Goal: Information Seeking & Learning: Find specific page/section

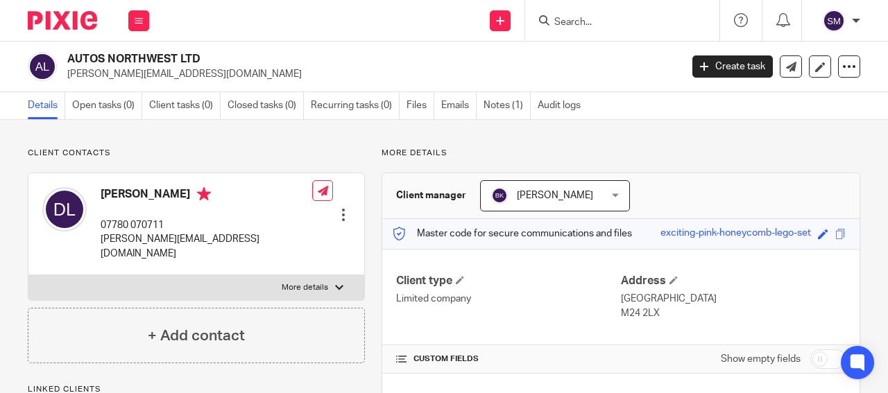
click at [596, 17] on input "Search" at bounding box center [615, 23] width 125 height 12
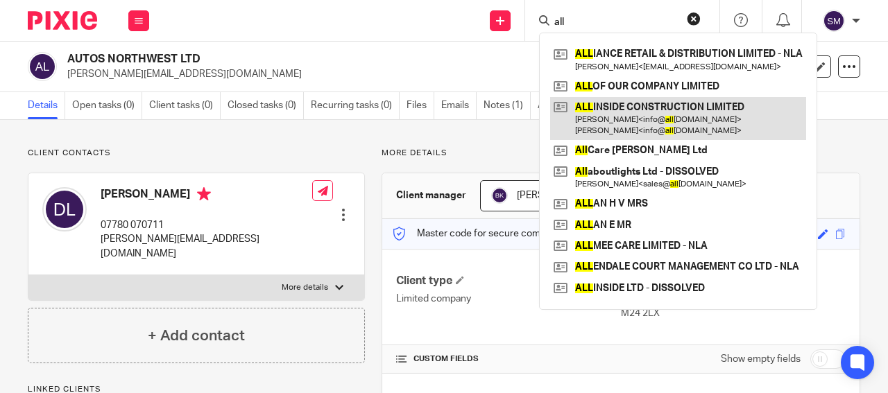
type input "all"
click at [624, 117] on link at bounding box center [678, 118] width 256 height 43
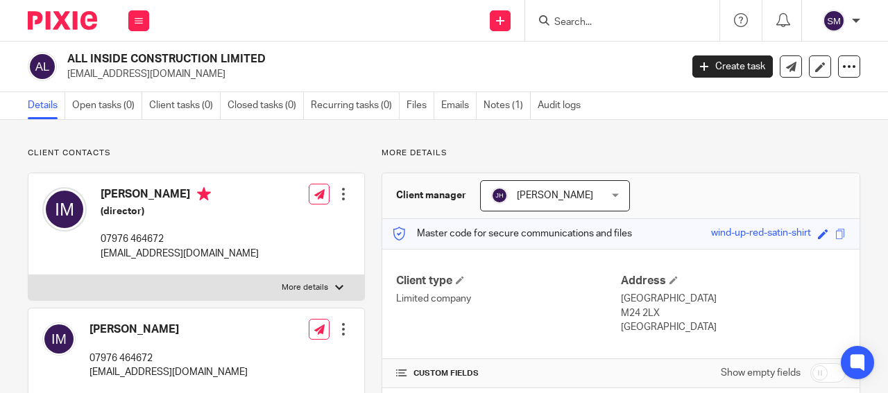
drag, startPoint x: 165, startPoint y: 57, endPoint x: 70, endPoint y: 54, distance: 95.1
click at [70, 54] on h2 "ALL INSIDE CONSTRUCTION LIMITED" at bounding box center [309, 59] width 484 height 15
click at [568, 26] on form at bounding box center [627, 20] width 148 height 17
click at [571, 17] on input "Search" at bounding box center [615, 23] width 125 height 12
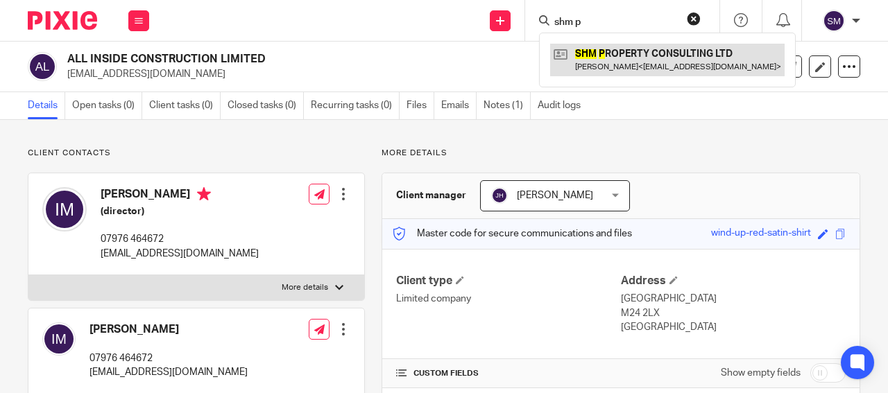
type input "shm p"
click at [669, 64] on link at bounding box center [667, 60] width 234 height 32
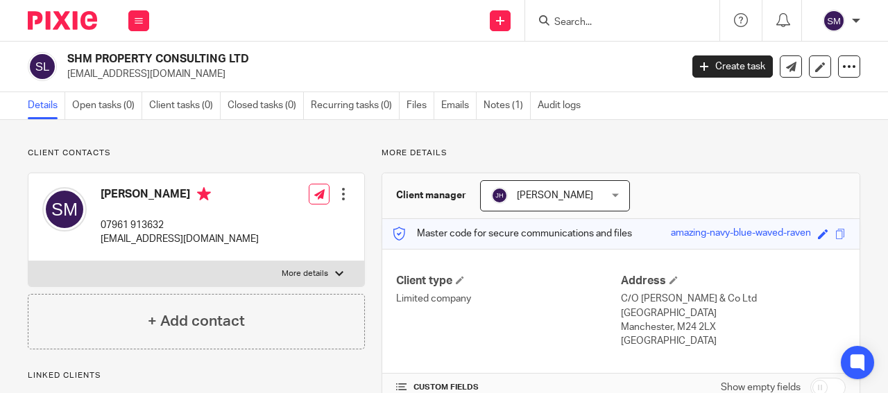
drag, startPoint x: 225, startPoint y: 56, endPoint x: 62, endPoint y: 56, distance: 163.0
click at [67, 56] on h2 "SHM PROPERTY CONSULTING LTD" at bounding box center [309, 59] width 484 height 15
copy h2 "SHM PROPERTY CONSULTING"
click at [585, 17] on input "Search" at bounding box center [615, 23] width 125 height 12
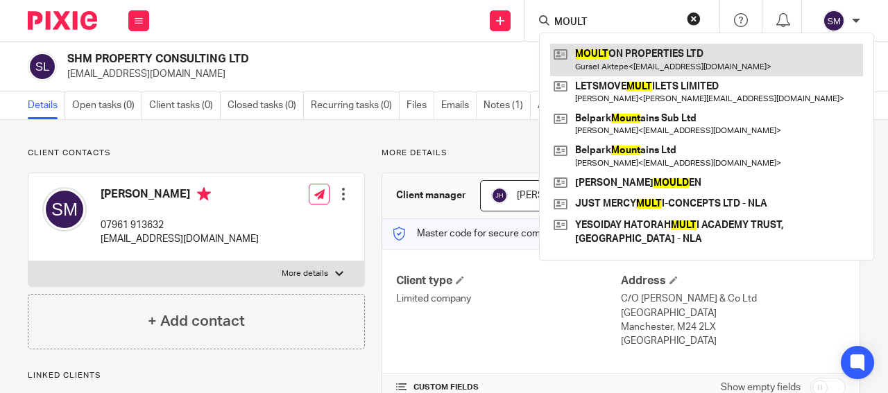
type input "MOULT"
click at [624, 62] on link at bounding box center [706, 60] width 313 height 32
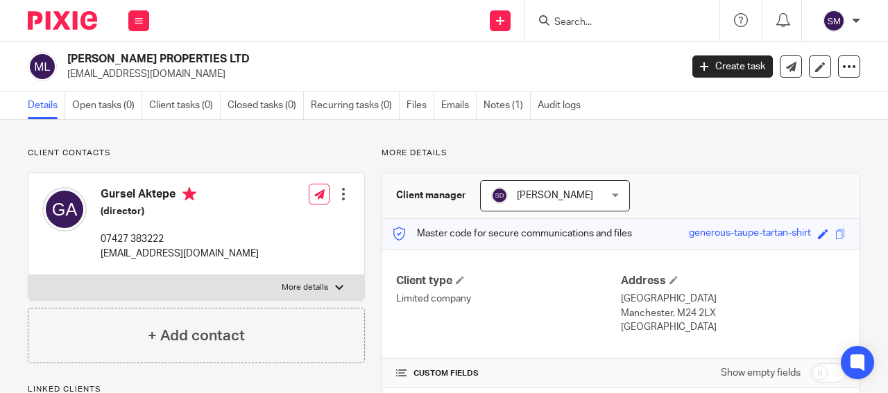
click at [123, 69] on p "[EMAIL_ADDRESS][DOMAIN_NAME]" at bounding box center [369, 74] width 604 height 14
drag, startPoint x: 191, startPoint y: 58, endPoint x: 51, endPoint y: 62, distance: 140.9
click at [67, 62] on h2 "[PERSON_NAME] PROPERTIES LTD" at bounding box center [309, 59] width 484 height 15
copy div "[PERSON_NAME] PROPERTIES"
click at [556, 17] on input "Search" at bounding box center [615, 23] width 125 height 12
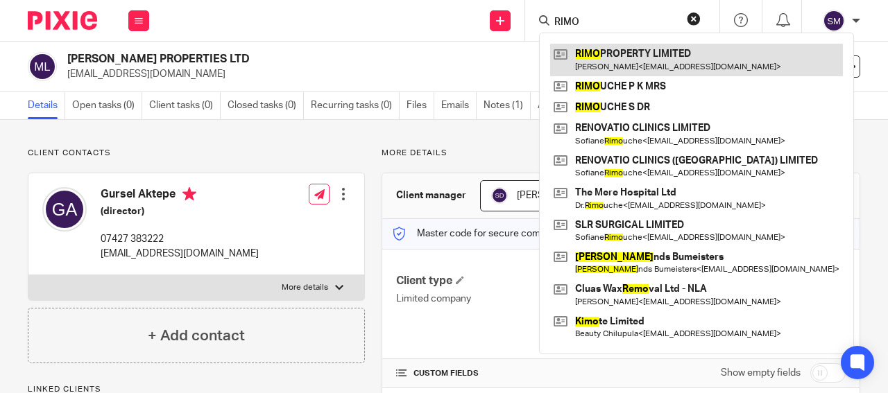
type input "RIMO"
click at [623, 60] on link at bounding box center [696, 60] width 293 height 32
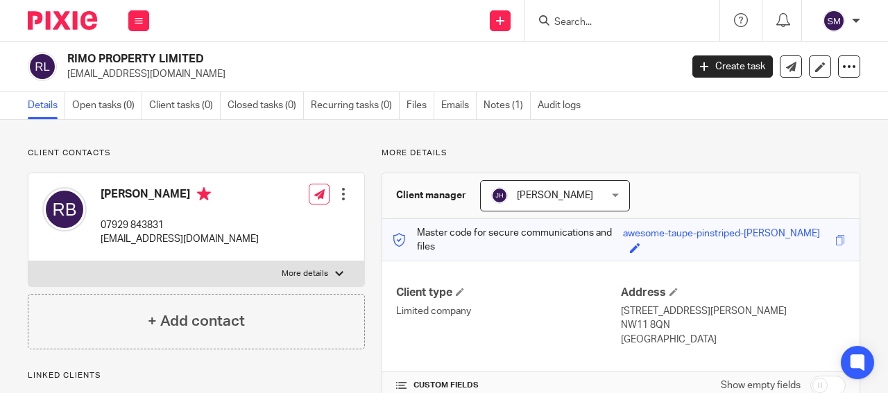
click at [103, 67] on h2 "RIMO PROPERTY LIMITED" at bounding box center [309, 59] width 484 height 15
click at [103, 66] on h2 "RIMO PROPERTY LIMITED" at bounding box center [309, 59] width 484 height 15
click at [105, 72] on p "[EMAIL_ADDRESS][DOMAIN_NAME]" at bounding box center [369, 74] width 604 height 14
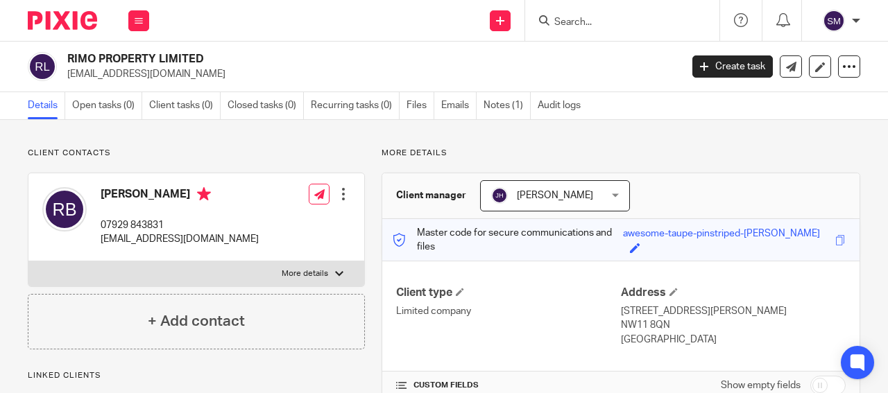
click at [105, 72] on p "rivkah.bordon@gmail.com" at bounding box center [369, 74] width 604 height 14
drag, startPoint x: 154, startPoint y: 58, endPoint x: 53, endPoint y: 60, distance: 100.6
click at [67, 60] on h2 "RIMO PROPERTY LIMITED" at bounding box center [309, 59] width 484 height 15
copy div "RIMO PROPERTY"
click at [558, 21] on input "Search" at bounding box center [615, 23] width 125 height 12
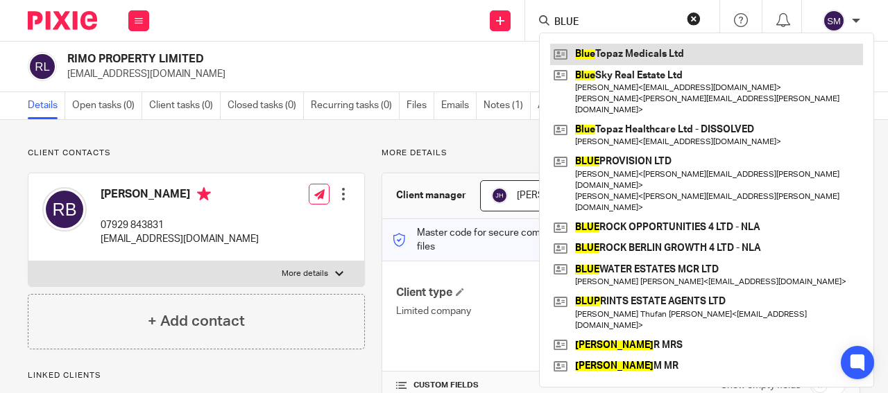
type input "BLUE"
click at [630, 51] on link at bounding box center [706, 54] width 313 height 21
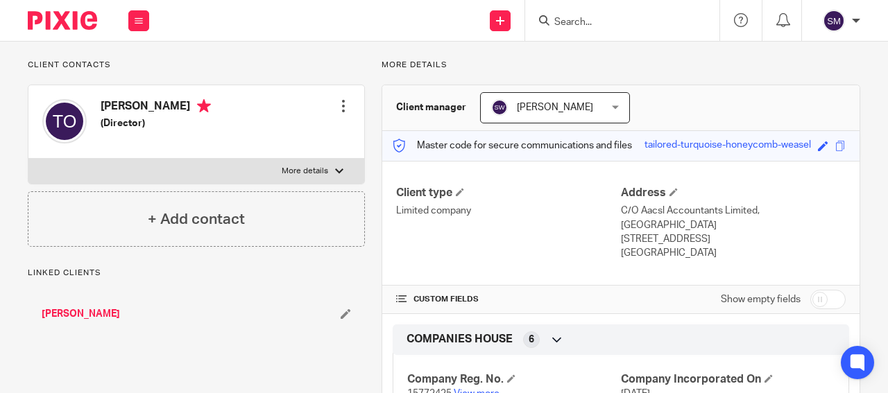
scroll to position [133, 0]
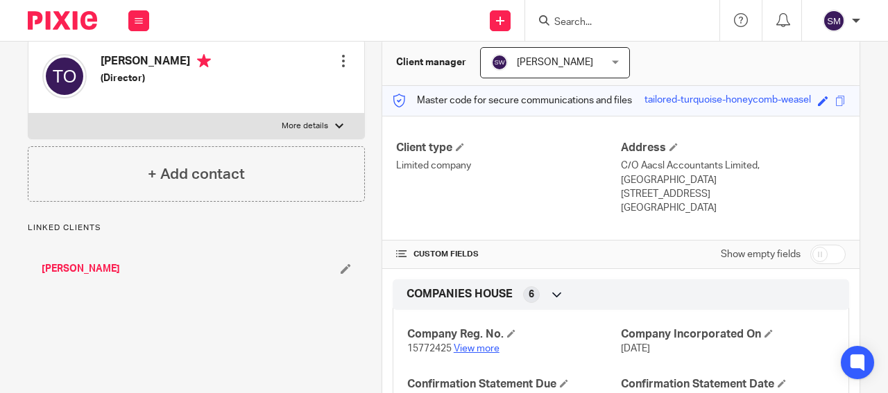
click at [482, 352] on link "View more" at bounding box center [477, 349] width 46 height 10
drag, startPoint x: 737, startPoint y: 201, endPoint x: 682, endPoint y: 198, distance: 54.8
click at [682, 198] on p "Harlow, Essex, CM20 1YS" at bounding box center [733, 194] width 225 height 14
click at [720, 195] on p "Harlow, Essex, CM20 1YS" at bounding box center [733, 194] width 225 height 14
drag, startPoint x: 724, startPoint y: 193, endPoint x: 676, endPoint y: 190, distance: 48.0
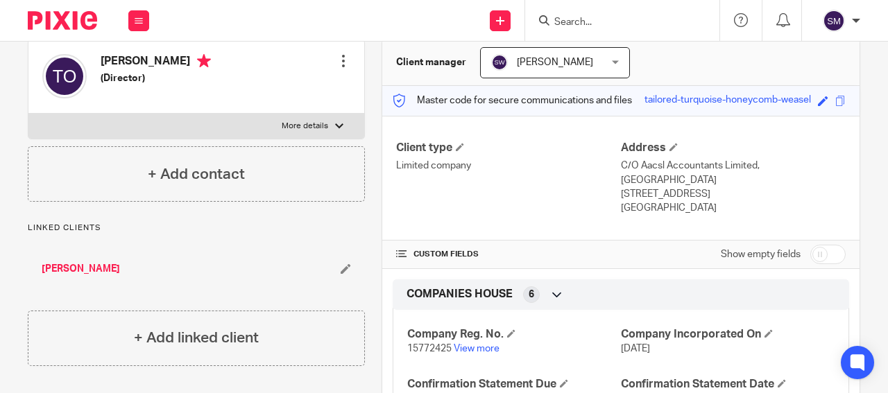
click at [674, 192] on p "Harlow, Essex, CM20 1YS" at bounding box center [733, 194] width 225 height 14
copy p "CM20 1YS"
click at [824, 255] on input "checkbox" at bounding box center [827, 254] width 35 height 19
checkbox input "true"
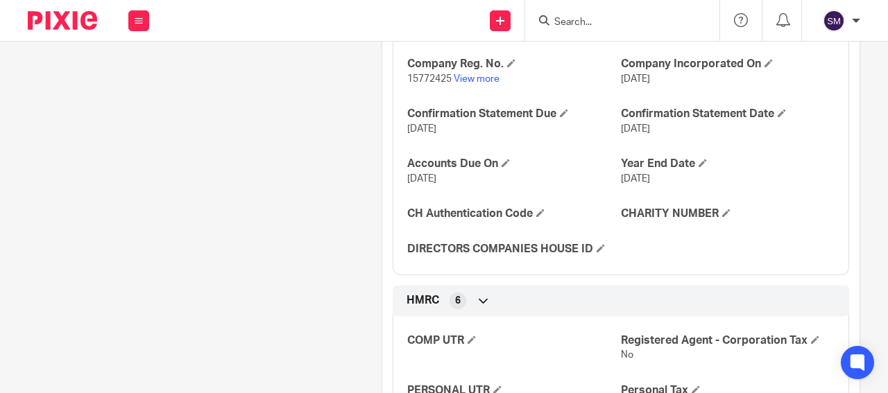
scroll to position [466, 0]
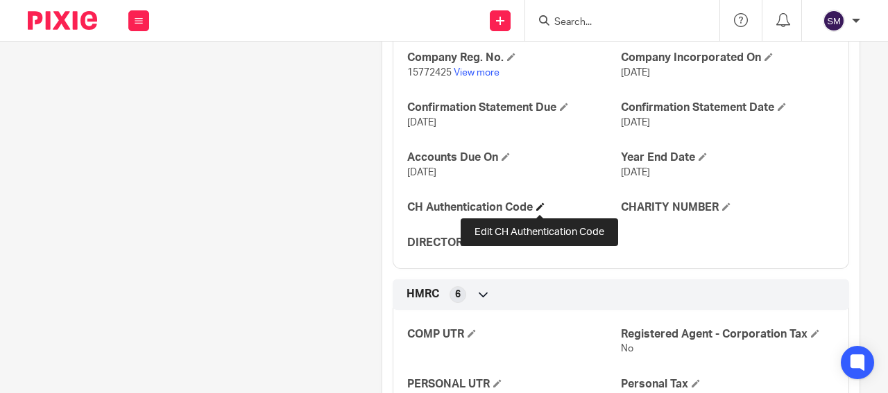
click at [540, 206] on span at bounding box center [540, 207] width 8 height 8
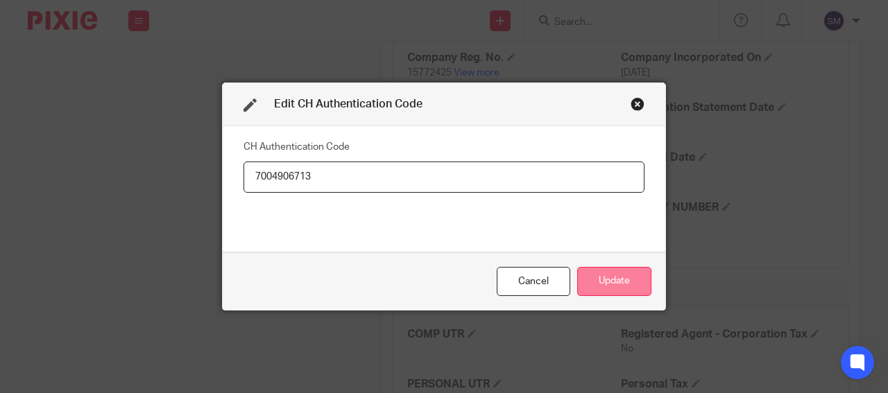
type input "7004906713"
click at [577, 267] on button "Update" at bounding box center [614, 282] width 74 height 30
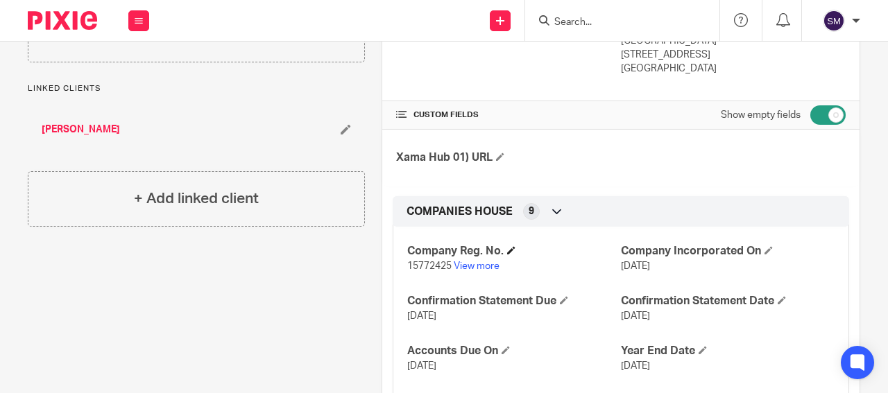
scroll to position [0, 0]
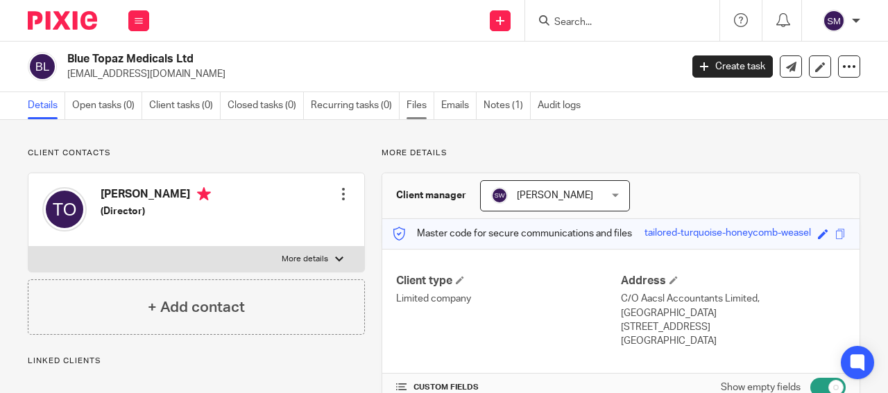
click at [417, 104] on link "Files" at bounding box center [421, 105] width 28 height 27
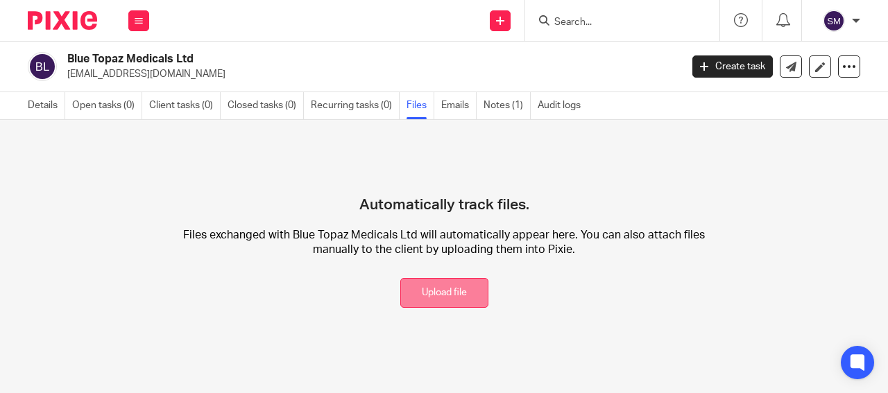
click at [418, 293] on button "Upload file" at bounding box center [444, 293] width 88 height 30
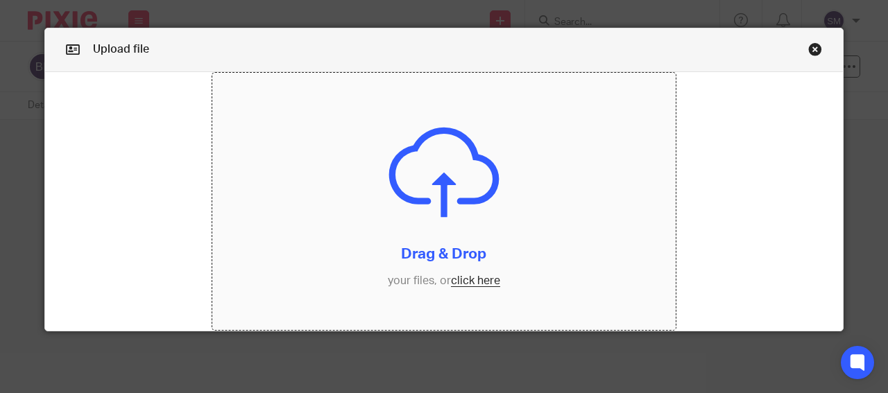
click at [422, 271] on input "file" at bounding box center [444, 202] width 464 height 258
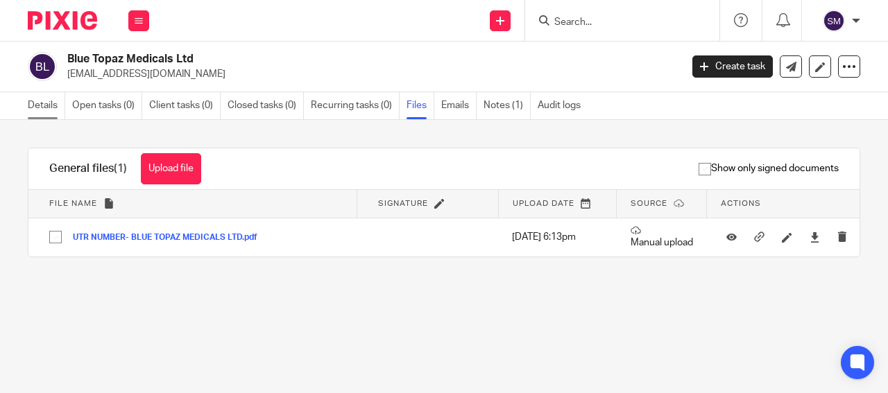
click at [44, 107] on link "Details" at bounding box center [46, 105] width 37 height 27
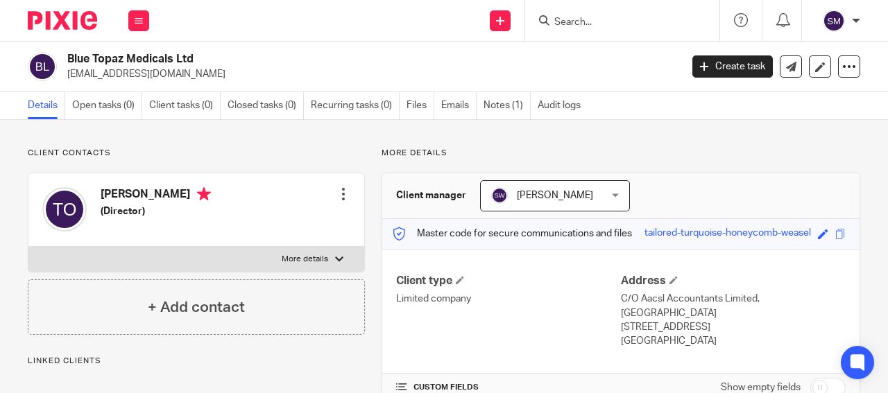
scroll to position [133, 0]
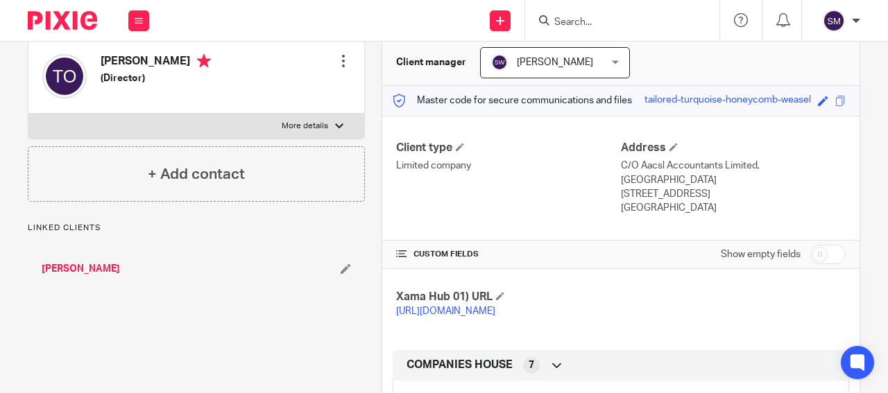
click at [818, 257] on input "checkbox" at bounding box center [827, 254] width 35 height 19
checkbox input "true"
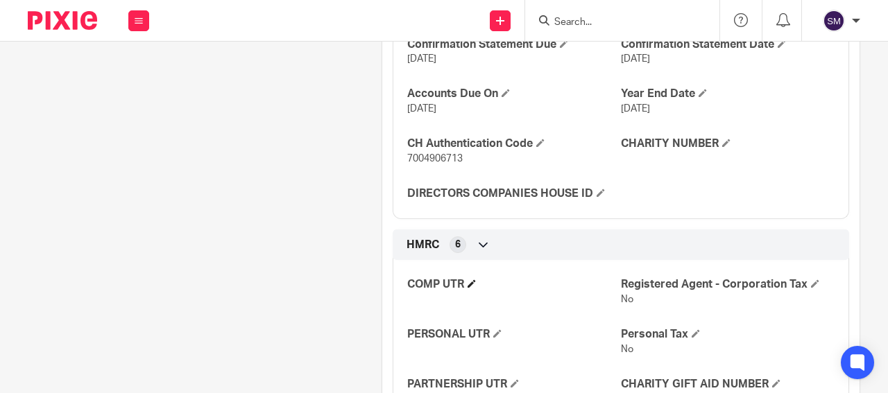
scroll to position [533, 0]
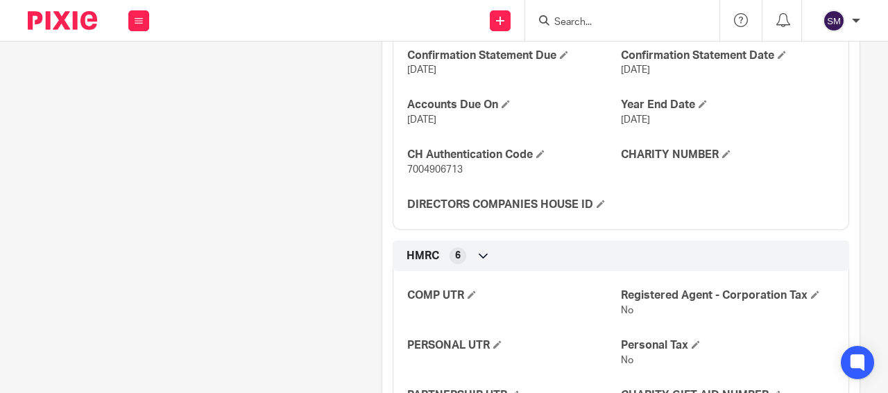
click at [422, 175] on span "7004906713" at bounding box center [435, 170] width 56 height 10
click at [423, 175] on span "7004906713" at bounding box center [435, 170] width 56 height 10
copy span "7004906713"
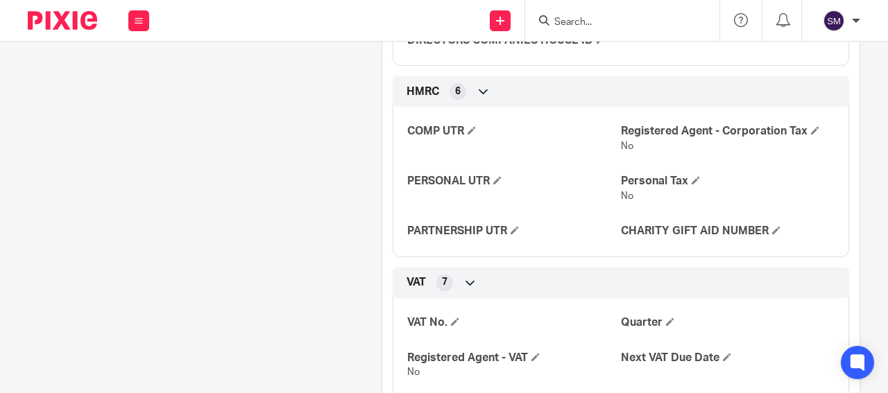
scroll to position [733, 0]
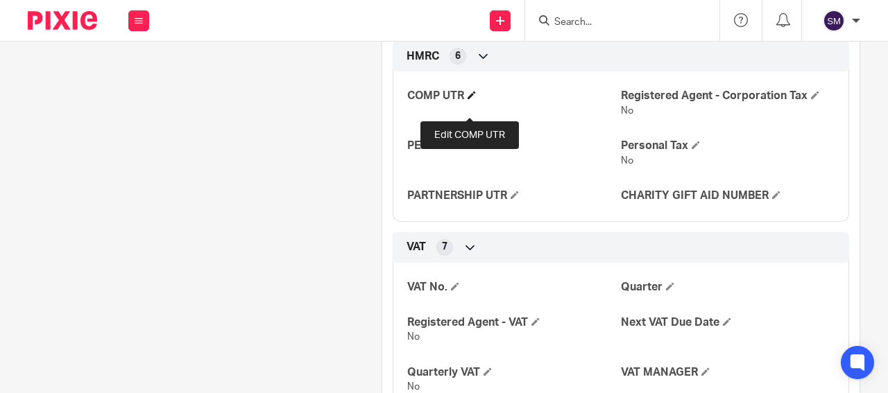
click at [471, 99] on span at bounding box center [472, 95] width 8 height 8
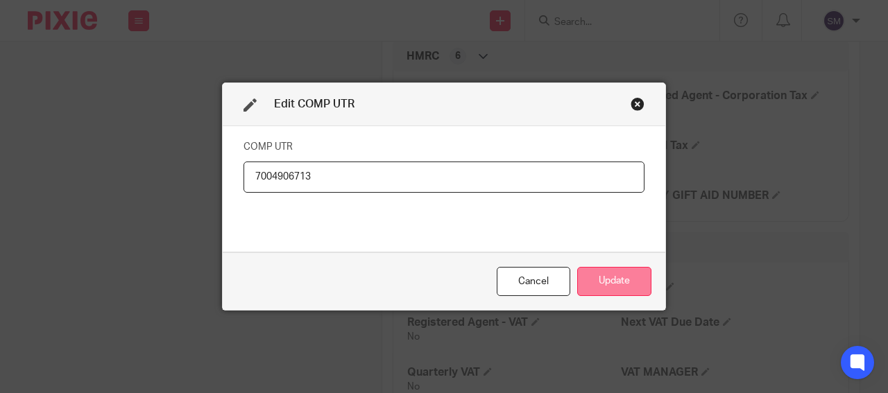
type input "7004906713"
drag, startPoint x: 416, startPoint y: 198, endPoint x: 453, endPoint y: 218, distance: 42.2
click at [577, 267] on button "Update" at bounding box center [614, 282] width 74 height 30
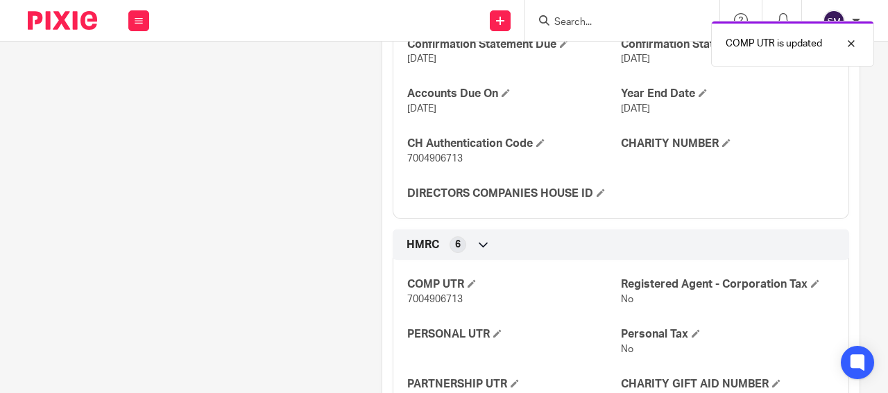
scroll to position [466, 0]
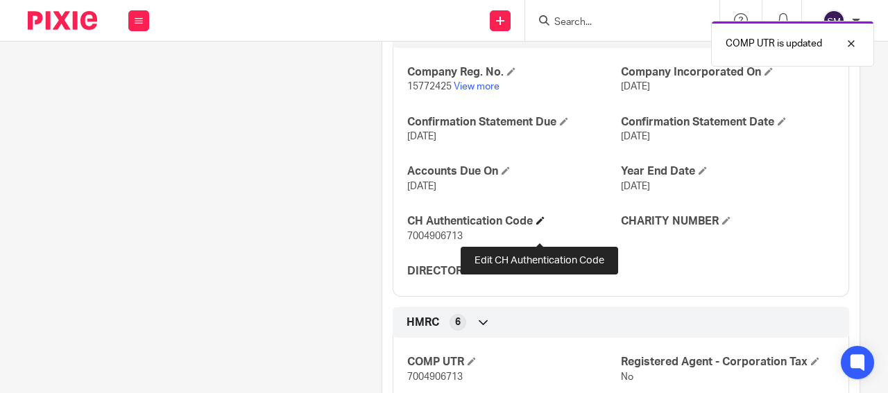
click at [541, 225] on span at bounding box center [540, 220] width 8 height 8
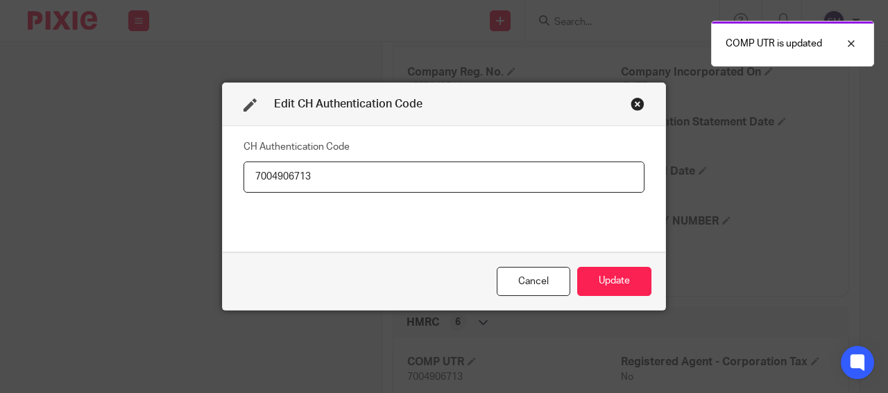
drag, startPoint x: 155, startPoint y: 87, endPoint x: 0, endPoint y: 93, distance: 154.8
click at [244, 162] on input "7004906713" at bounding box center [444, 177] width 401 height 31
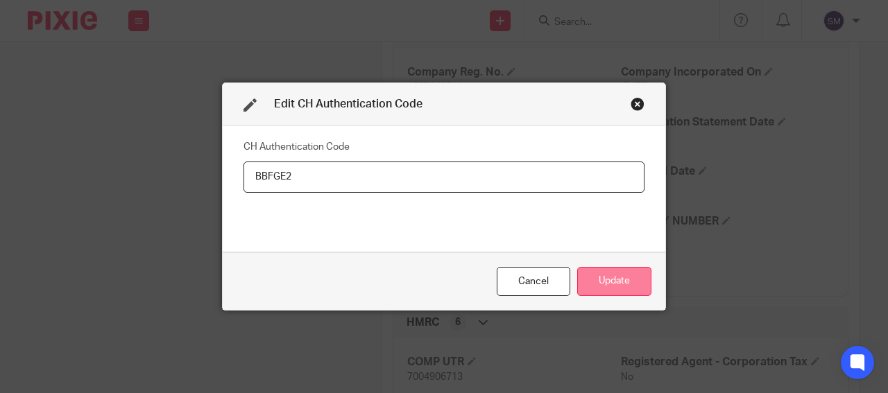
type input "BBFGE2"
click at [577, 267] on button "Update" at bounding box center [614, 282] width 74 height 30
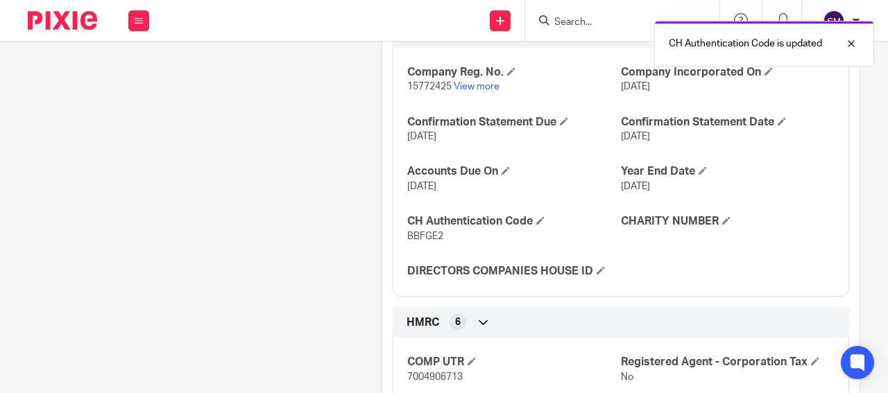
click at [426, 92] on span "15772425" at bounding box center [429, 87] width 44 height 10
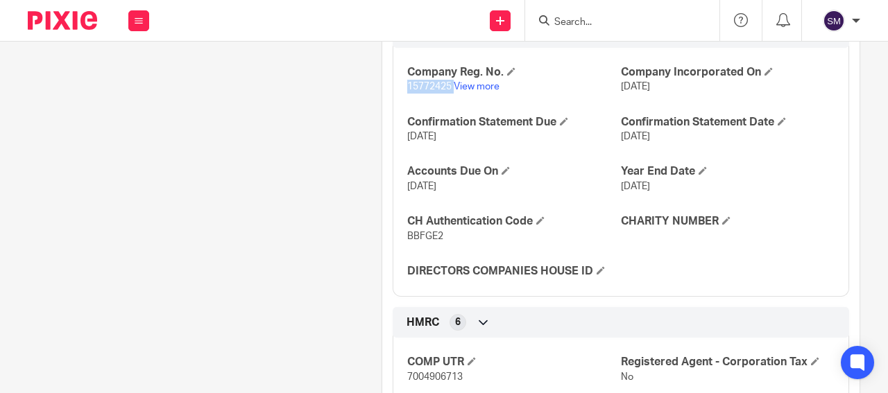
copy p "15772425"
click at [425, 241] on span "BBFGE2" at bounding box center [425, 237] width 36 height 10
copy span "BBFGE2"
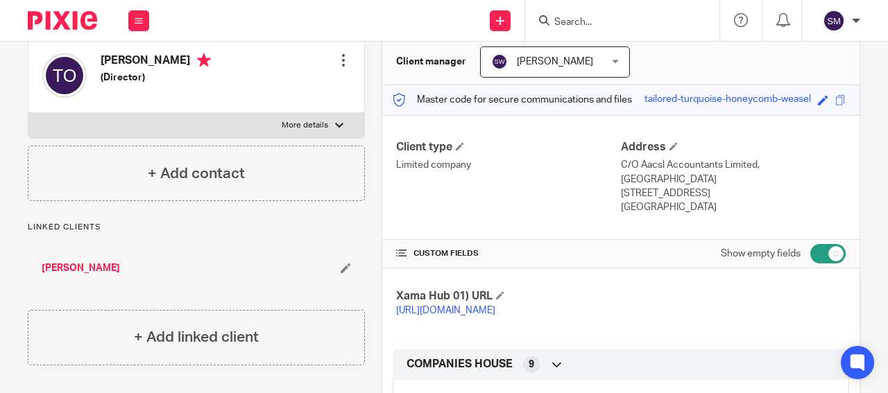
scroll to position [133, 0]
click at [669, 151] on span at bounding box center [673, 147] width 8 height 8
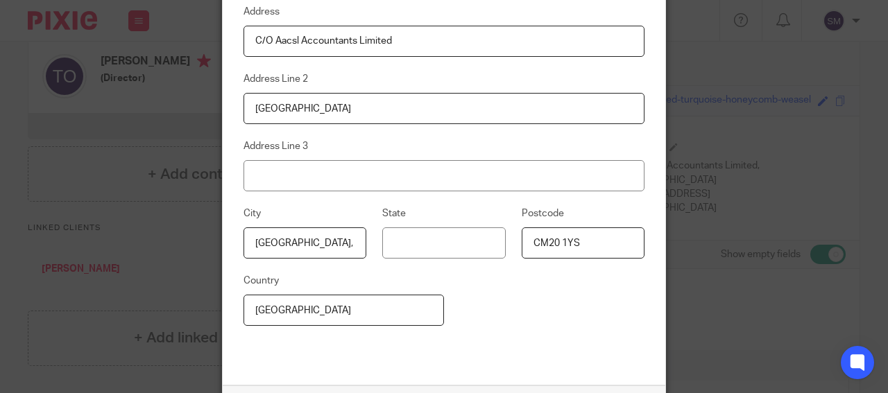
drag, startPoint x: 221, startPoint y: 96, endPoint x: 0, endPoint y: 94, distance: 221.3
click at [244, 57] on input "C/O Aacsl Accountants Limited" at bounding box center [444, 41] width 401 height 31
type input "BRULIMAR HOUSE, JUBILEE ROAD"
drag, startPoint x: 205, startPoint y: 168, endPoint x: 13, endPoint y: 128, distance: 196.2
click at [244, 124] on input "1st Floor, North Westgate House" at bounding box center [444, 108] width 401 height 31
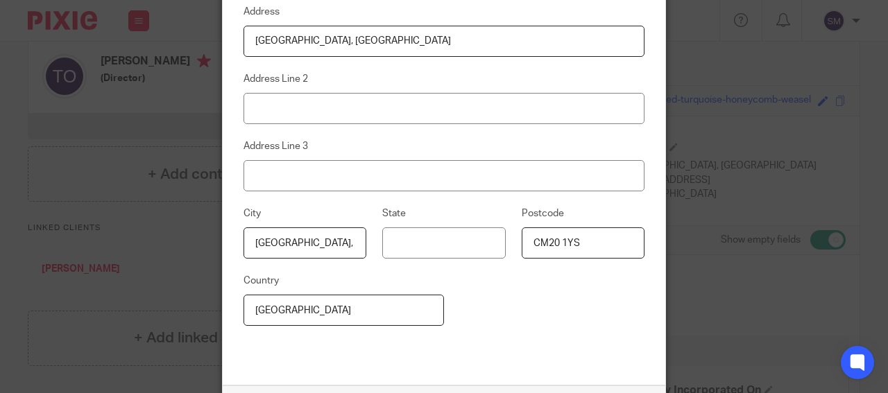
drag, startPoint x: 128, startPoint y: 298, endPoint x: 2, endPoint y: 273, distance: 128.6
click at [244, 259] on input "Harlow, Essex" at bounding box center [305, 243] width 123 height 31
type input "MIDDLETON"
drag, startPoint x: 343, startPoint y: 289, endPoint x: 291, endPoint y: 293, distance: 52.1
click at [522, 259] on input "CM20 1YS" at bounding box center [583, 243] width 123 height 31
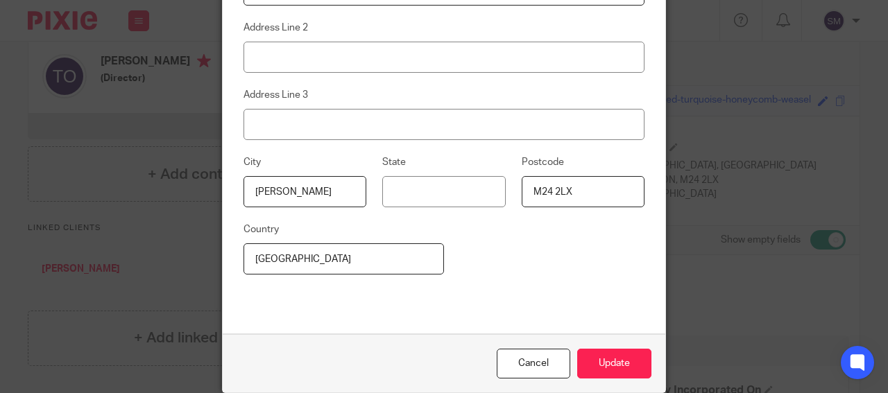
scroll to position [105, 0]
type input "M24 2LX"
click at [577, 366] on button "Update" at bounding box center [614, 364] width 74 height 30
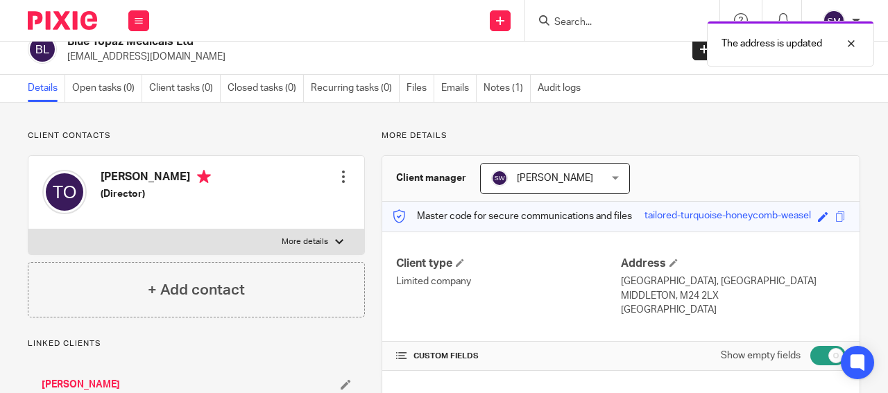
scroll to position [0, 0]
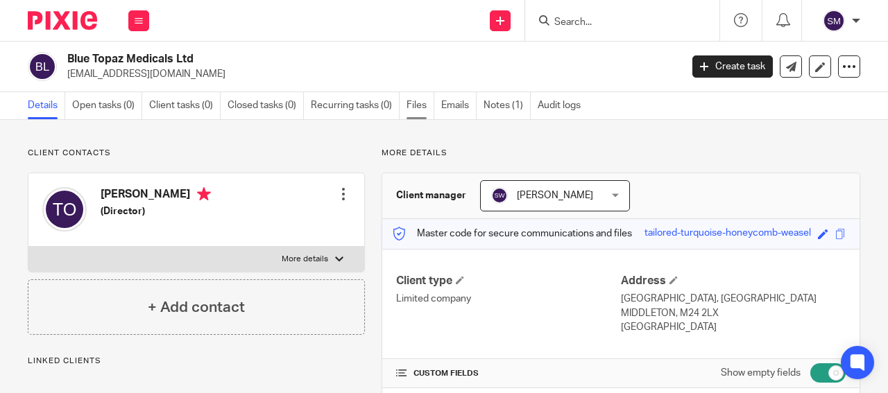
click at [418, 106] on link "Files" at bounding box center [421, 105] width 28 height 27
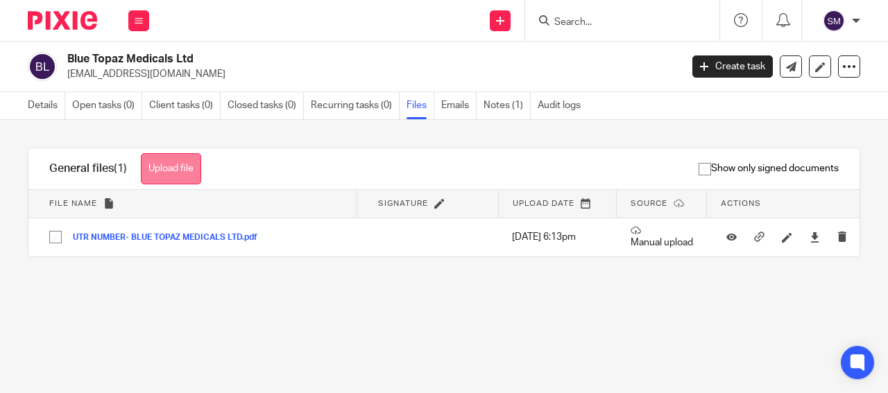
click at [183, 167] on button "Upload file" at bounding box center [171, 168] width 60 height 31
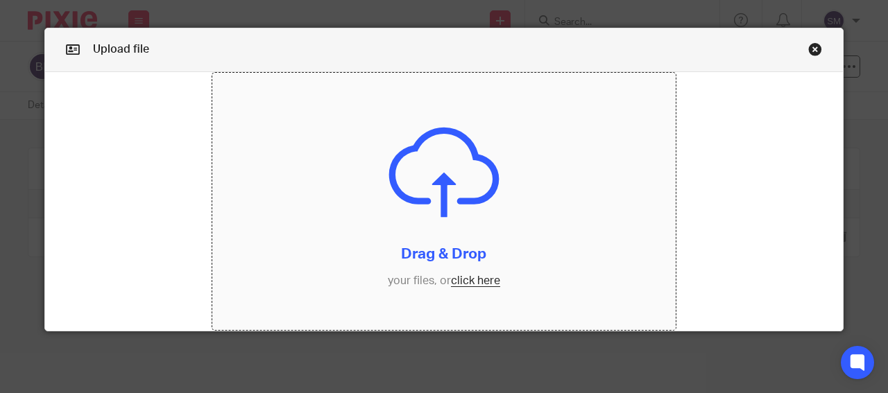
click at [400, 197] on input "file" at bounding box center [444, 202] width 464 height 258
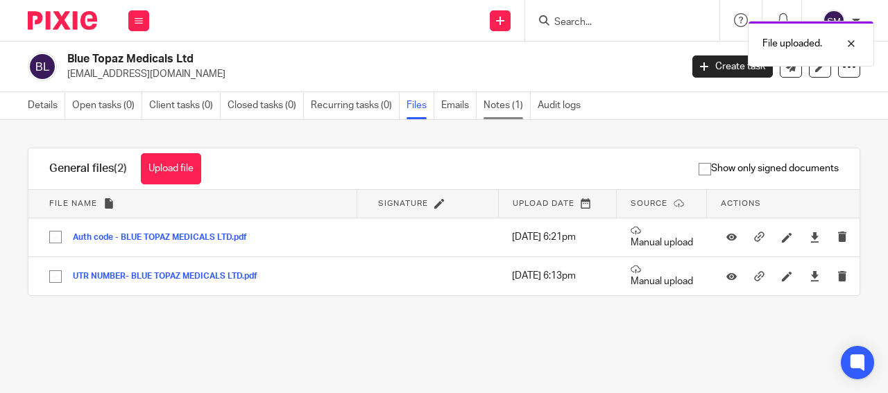
click at [511, 105] on link "Notes (1)" at bounding box center [507, 105] width 47 height 27
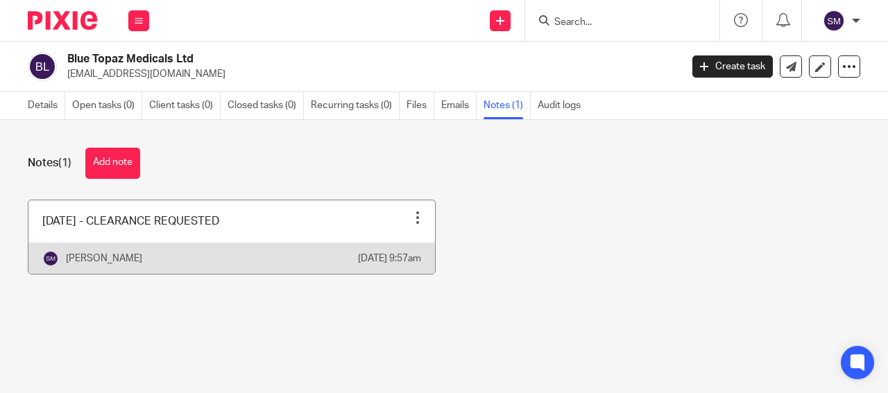
click at [187, 219] on link at bounding box center [231, 238] width 407 height 74
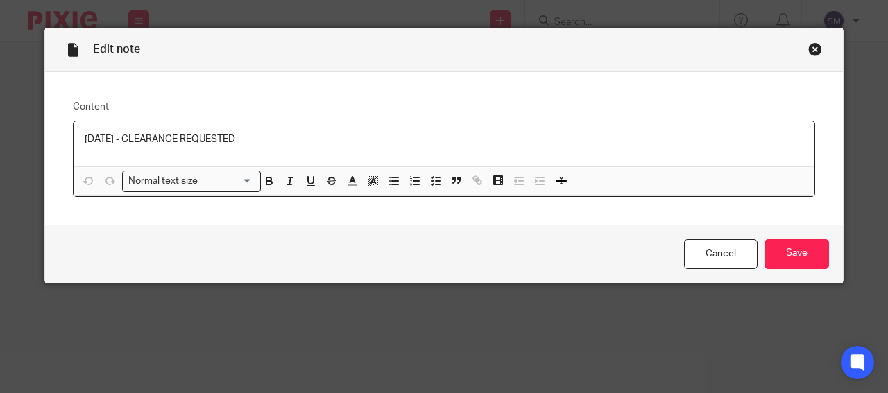
click at [407, 157] on div "[DATE] - CLEARANCE REQUESTED" at bounding box center [444, 143] width 741 height 45
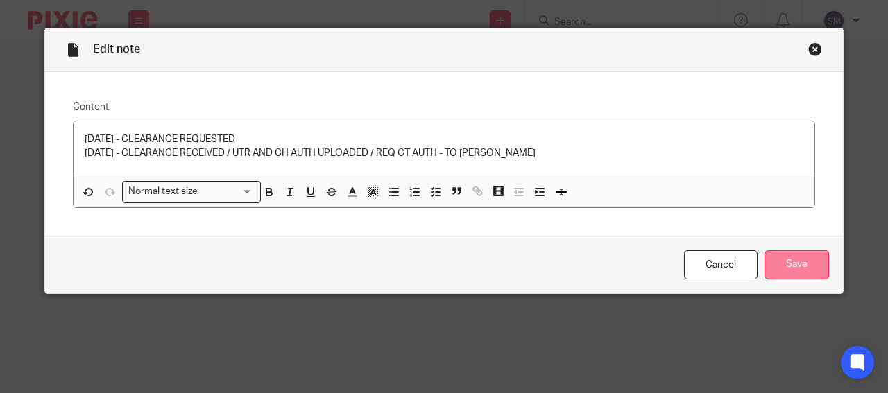
click at [796, 262] on input "Save" at bounding box center [797, 265] width 65 height 30
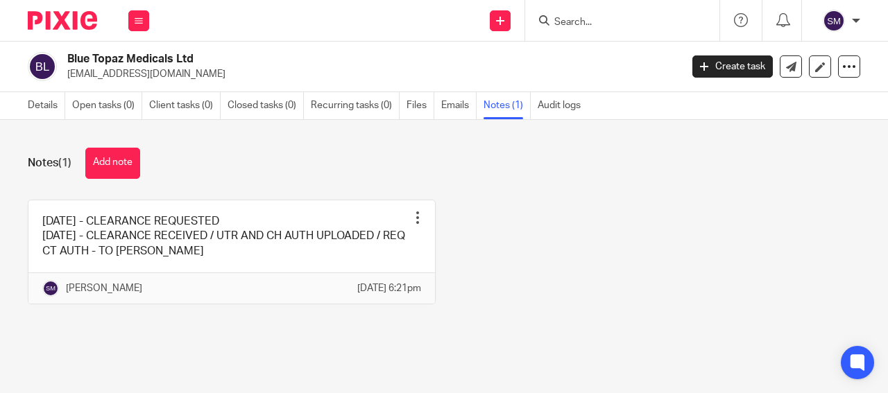
click at [572, 21] on input "Search" at bounding box center [615, 23] width 125 height 12
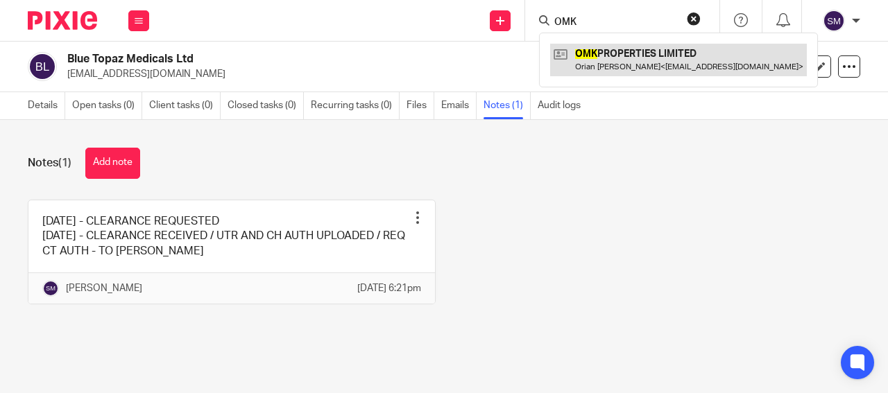
type input "OMK"
click at [591, 50] on link at bounding box center [678, 60] width 257 height 32
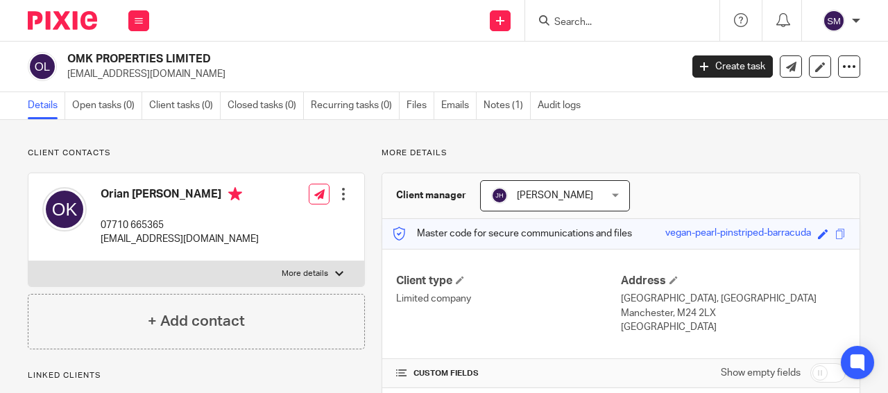
click at [225, 74] on p "[EMAIL_ADDRESS][DOMAIN_NAME]" at bounding box center [369, 74] width 604 height 14
drag, startPoint x: 167, startPoint y: 59, endPoint x: 55, endPoint y: 57, distance: 112.4
click at [67, 58] on h2 "OMK PROPERTIES LIMITED" at bounding box center [309, 59] width 484 height 15
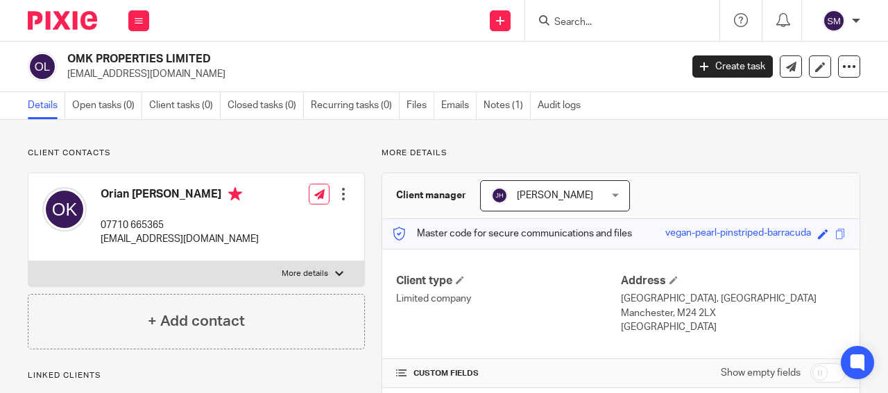
copy div "OMK PROPERTIES"
click at [550, 25] on div at bounding box center [620, 20] width 162 height 17
click at [558, 17] on input "Search" at bounding box center [615, 23] width 125 height 12
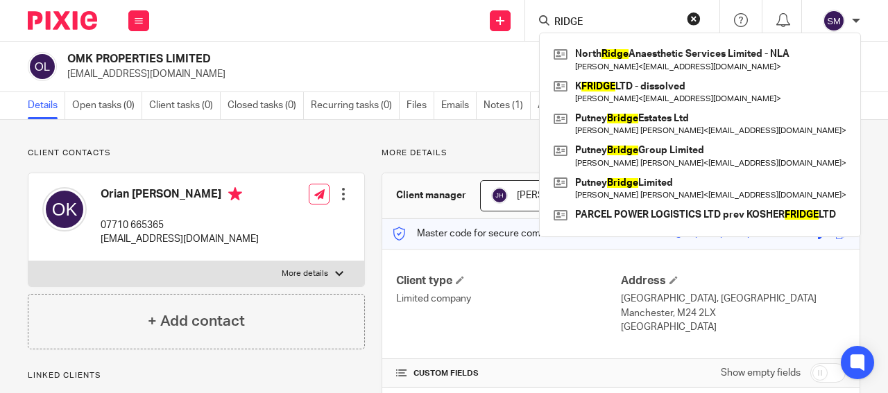
drag, startPoint x: 590, startPoint y: 14, endPoint x: 545, endPoint y: 11, distance: 44.5
click at [553, 17] on input "RIDGE" at bounding box center [615, 23] width 125 height 12
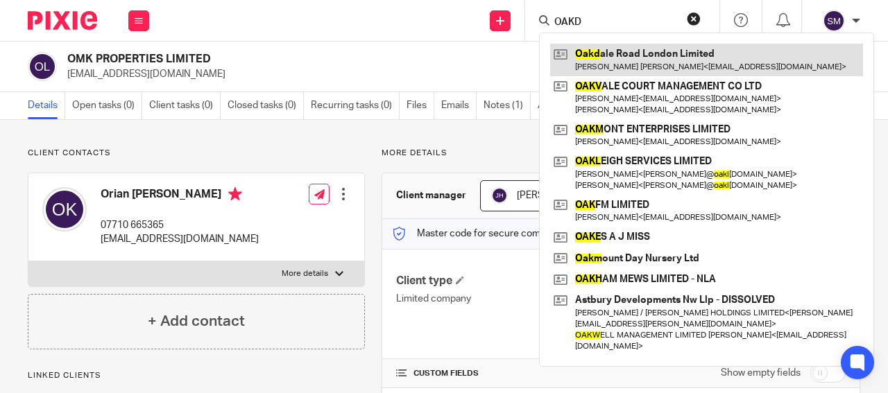
type input "OAKD"
click at [631, 56] on link at bounding box center [706, 60] width 313 height 32
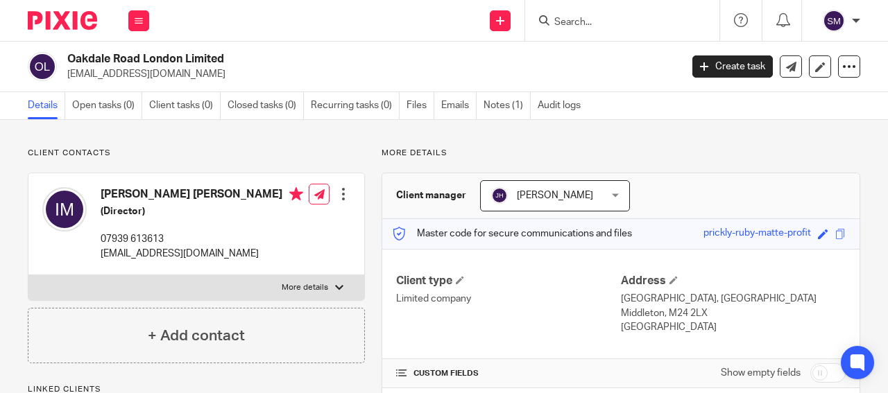
click at [167, 75] on p "[EMAIL_ADDRESS][DOMAIN_NAME]" at bounding box center [369, 74] width 604 height 14
click at [166, 73] on p "[EMAIL_ADDRESS][DOMAIN_NAME]" at bounding box center [369, 74] width 604 height 14
click at [170, 71] on p "yoelmorgenstern@gmail.com" at bounding box center [369, 74] width 604 height 14
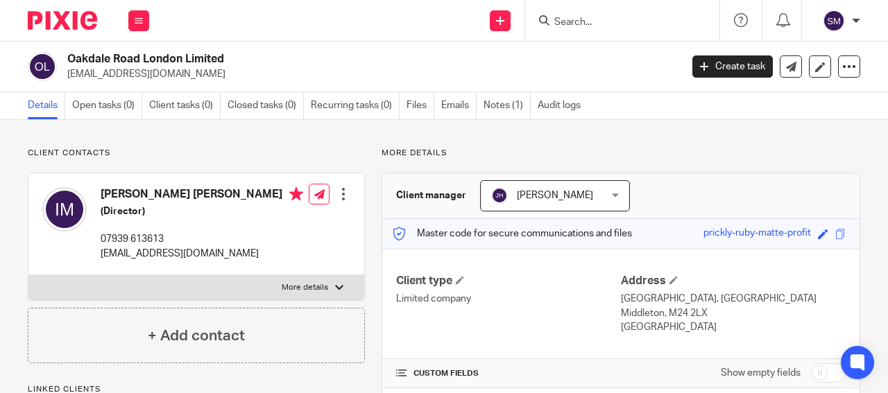
click at [169, 71] on p "yoelmorgenstern@gmail.com" at bounding box center [369, 74] width 604 height 14
click at [168, 69] on p "yoelmorgenstern@gmail.com" at bounding box center [369, 74] width 604 height 14
click at [167, 69] on p "yoelmorgenstern@gmail.com" at bounding box center [369, 74] width 604 height 14
click at [167, 67] on p "yoelmorgenstern@gmail.com" at bounding box center [369, 74] width 604 height 14
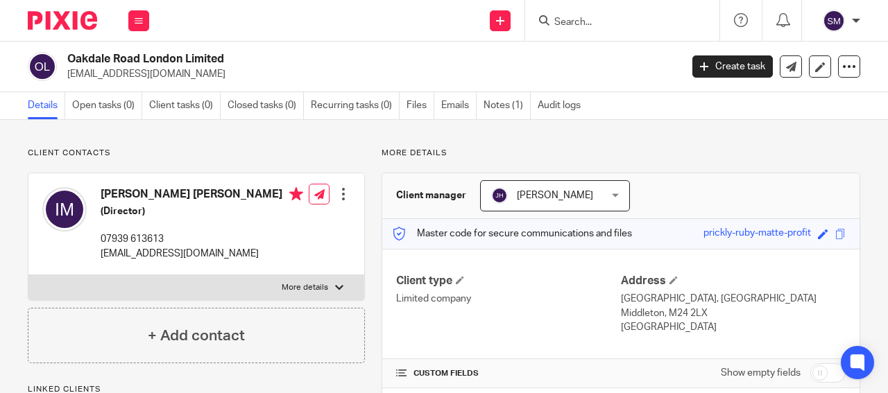
click at [166, 67] on p "yoelmorgenstern@gmail.com" at bounding box center [369, 74] width 604 height 14
click at [180, 69] on p "yoelmorgenstern@gmail.com" at bounding box center [369, 74] width 604 height 14
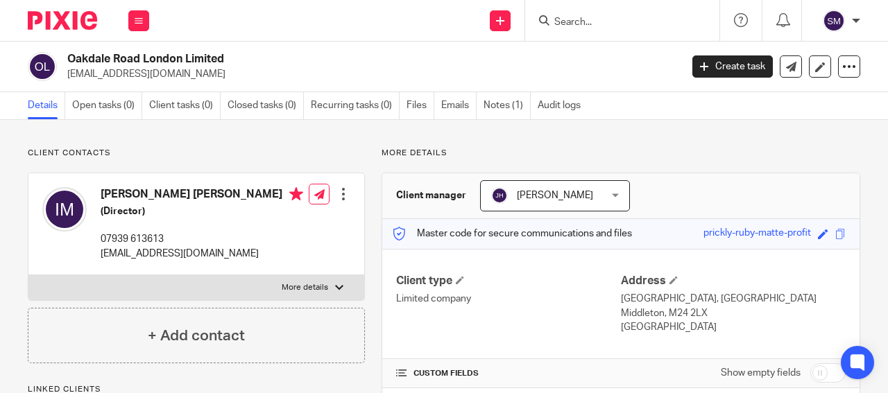
drag, startPoint x: 186, startPoint y: 57, endPoint x: 56, endPoint y: 52, distance: 130.5
click at [67, 52] on h2 "Oakdale Road London Limited" at bounding box center [309, 59] width 484 height 15
copy div "Oakdale Road London"
click at [572, 20] on input "Search" at bounding box center [615, 23] width 125 height 12
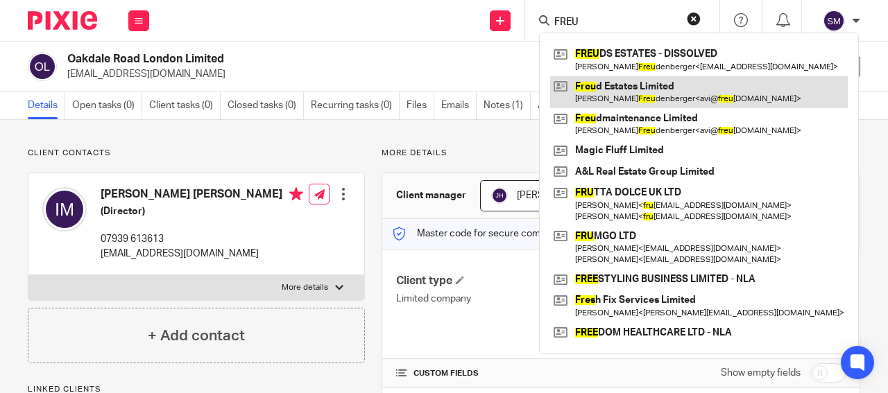
type input "FREU"
click at [629, 85] on link at bounding box center [699, 92] width 298 height 32
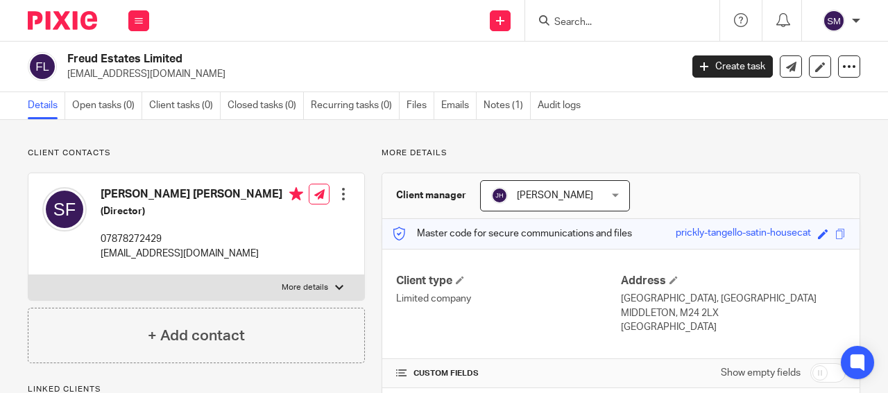
click at [184, 252] on p "[EMAIL_ADDRESS][DOMAIN_NAME]" at bounding box center [202, 254] width 203 height 14
drag, startPoint x: 139, startPoint y: 56, endPoint x: 65, endPoint y: 56, distance: 74.9
click at [67, 56] on h2 "Freud Estates Limited" at bounding box center [309, 59] width 484 height 15
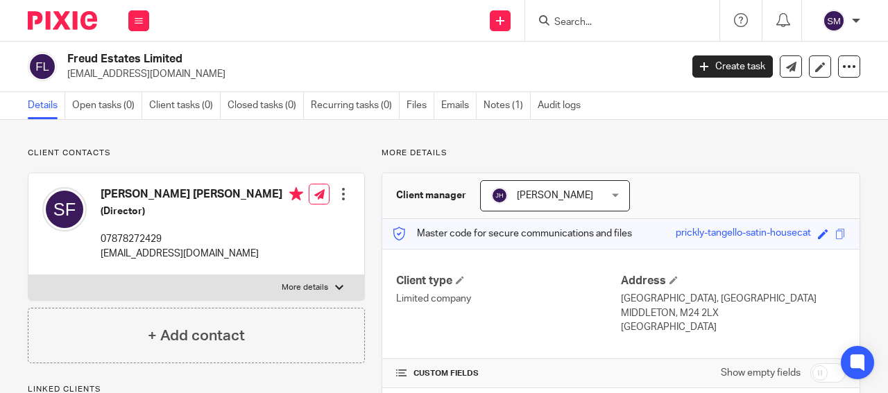
copy h2 "Freud Estates"
click at [586, 17] on input "Search" at bounding box center [615, 23] width 125 height 12
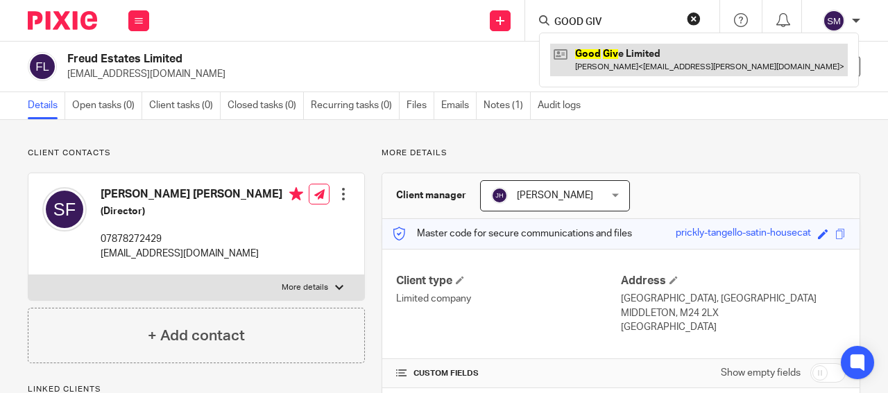
type input "GOOD GIV"
click at [623, 72] on link at bounding box center [699, 60] width 298 height 32
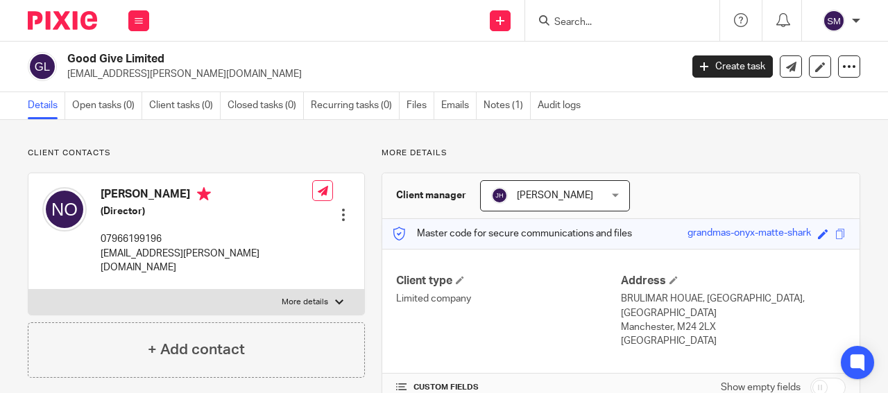
click at [150, 71] on p "[EMAIL_ADDRESS][PERSON_NAME][DOMAIN_NAME]" at bounding box center [369, 74] width 604 height 14
drag, startPoint x: 160, startPoint y: 60, endPoint x: 65, endPoint y: 55, distance: 94.5
click at [67, 55] on h2 "Good Give Limited" at bounding box center [309, 59] width 484 height 15
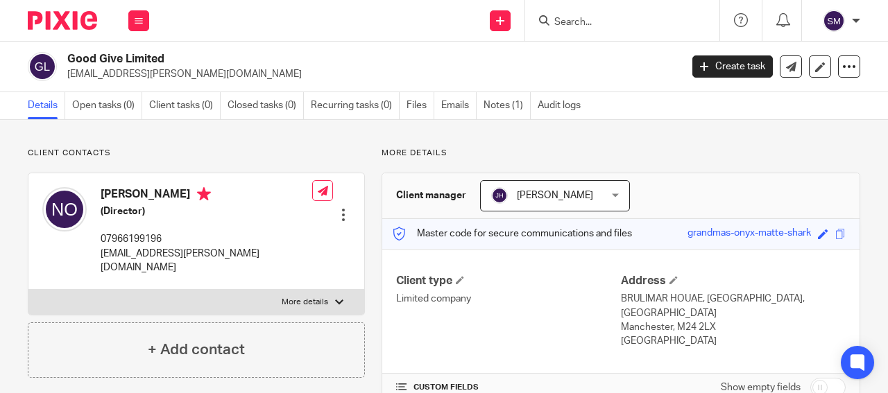
click at [572, 19] on input "Search" at bounding box center [615, 23] width 125 height 12
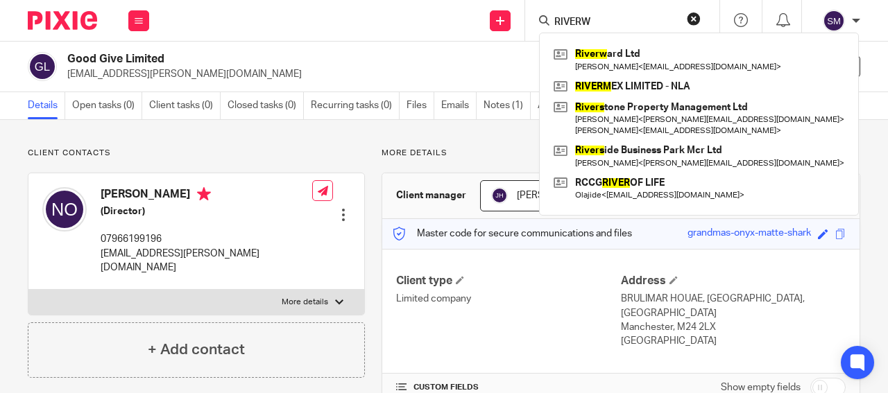
drag, startPoint x: 611, startPoint y: 17, endPoint x: 533, endPoint y: 19, distance: 77.7
click at [553, 19] on input "RIVERW" at bounding box center [615, 23] width 125 height 12
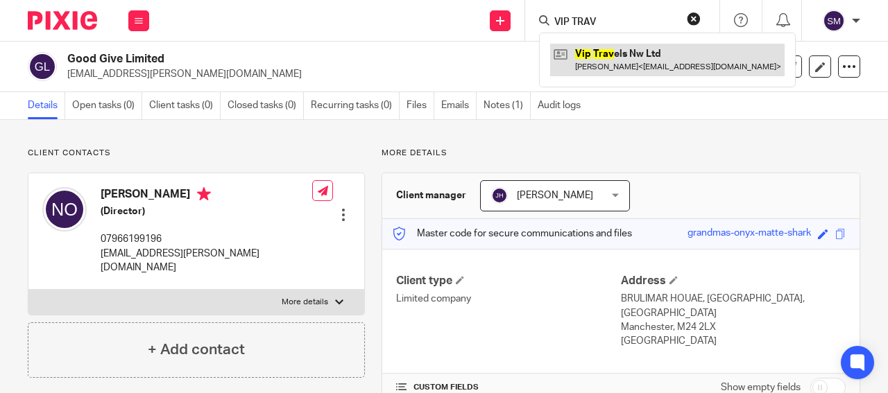
type input "VIP TRAV"
click at [674, 65] on link at bounding box center [667, 60] width 234 height 32
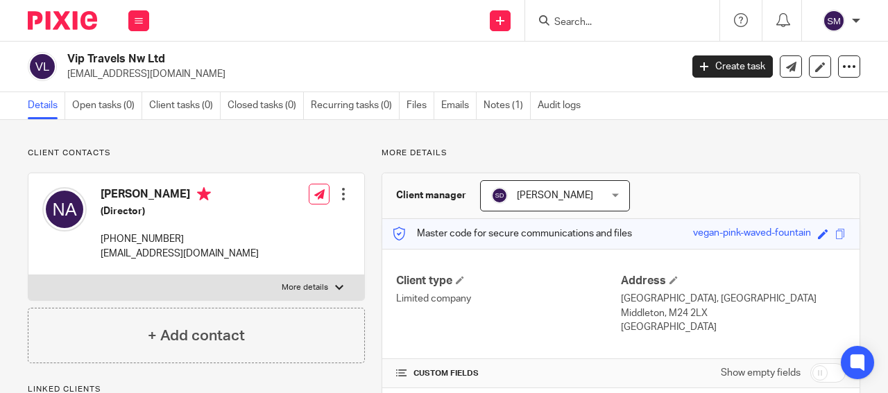
click at [133, 71] on p "[EMAIL_ADDRESS][DOMAIN_NAME]" at bounding box center [369, 74] width 604 height 14
click at [132, 71] on p "[EMAIL_ADDRESS][DOMAIN_NAME]" at bounding box center [369, 74] width 604 height 14
drag, startPoint x: 142, startPoint y: 57, endPoint x: 68, endPoint y: 51, distance: 73.7
click at [67, 52] on h2 "Vip Travels Nw Ltd" at bounding box center [309, 59] width 484 height 15
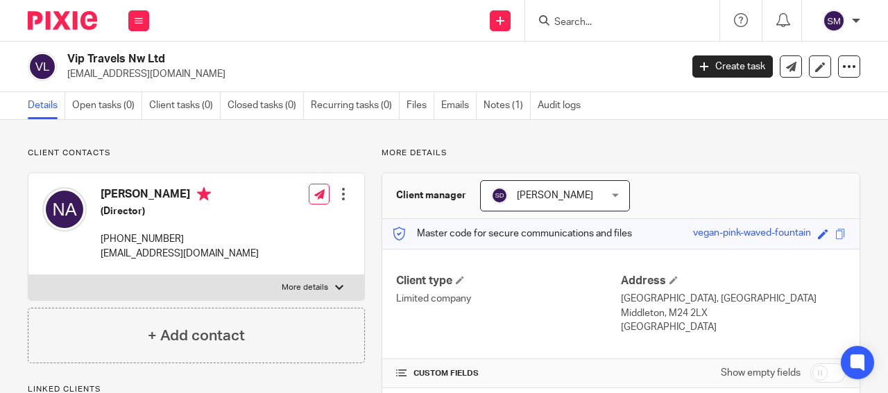
copy h2 "Vip Travels Nw"
click at [564, 22] on input "Search" at bounding box center [615, 23] width 125 height 12
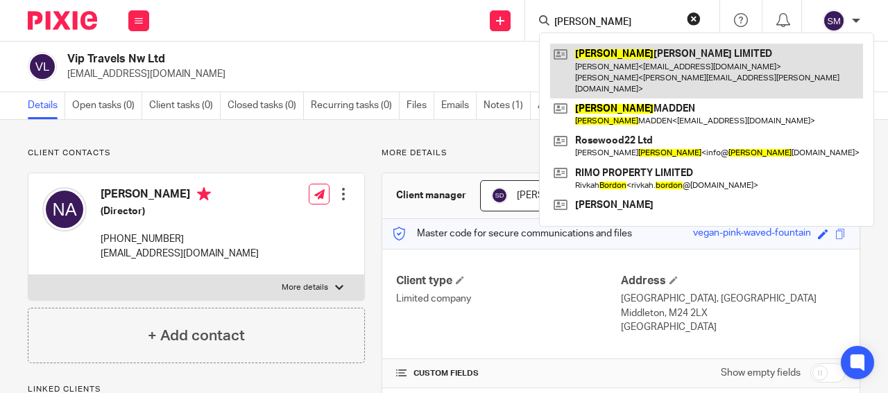
type input "[PERSON_NAME]"
click at [634, 66] on link at bounding box center [706, 71] width 313 height 55
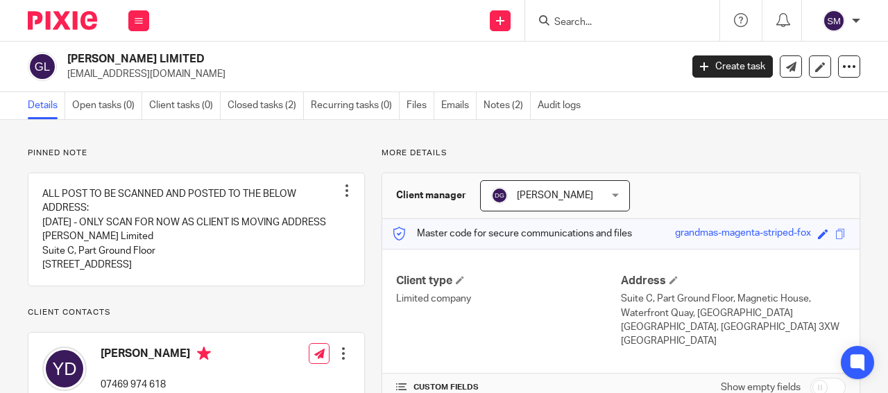
click at [457, 105] on link "Emails" at bounding box center [458, 105] width 35 height 27
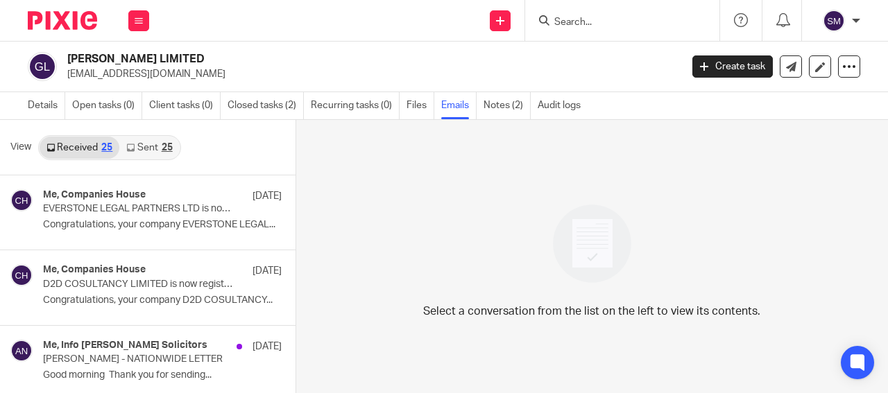
click at [139, 147] on link "Sent 25" at bounding box center [149, 148] width 60 height 22
